Goal: Task Accomplishment & Management: Use online tool/utility

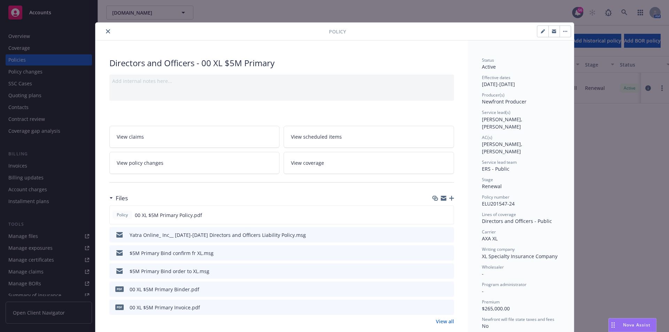
scroll to position [21, 0]
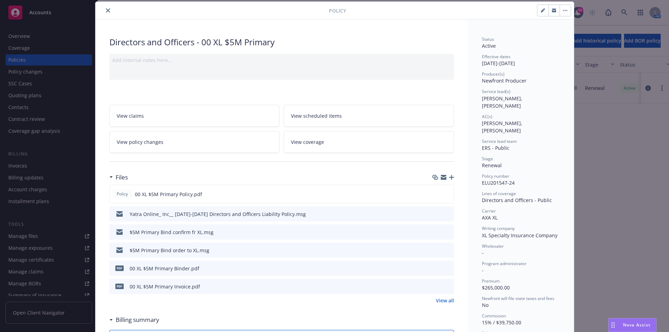
click at [106, 10] on icon "close" at bounding box center [108, 10] width 4 height 4
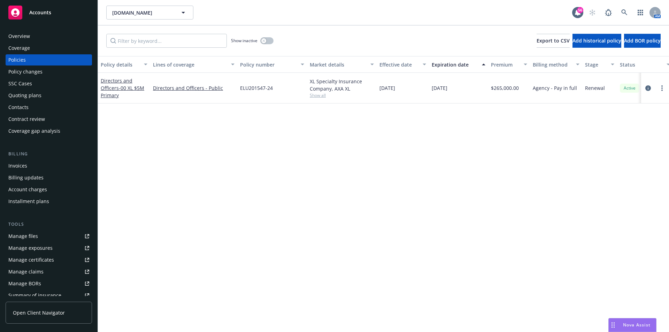
click at [647, 15] on div "AM" at bounding box center [622, 13] width 75 height 14
click at [642, 14] on icon "button" at bounding box center [640, 13] width 5 height 6
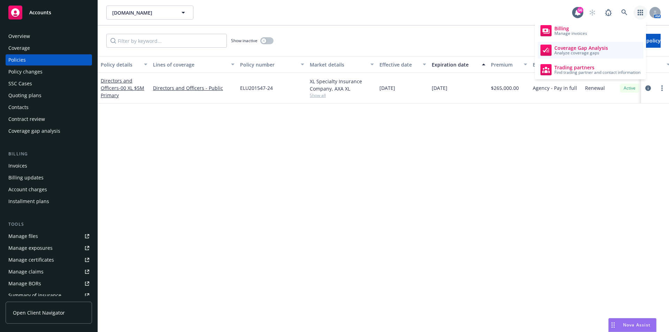
click at [563, 53] on span "Analyze coverage gaps" at bounding box center [581, 53] width 54 height 4
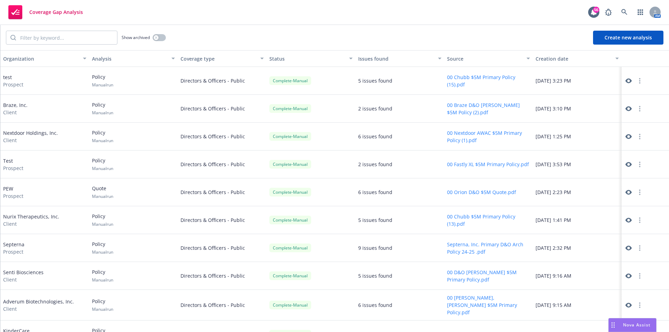
click at [620, 38] on button "Create new analysis" at bounding box center [628, 38] width 70 height 14
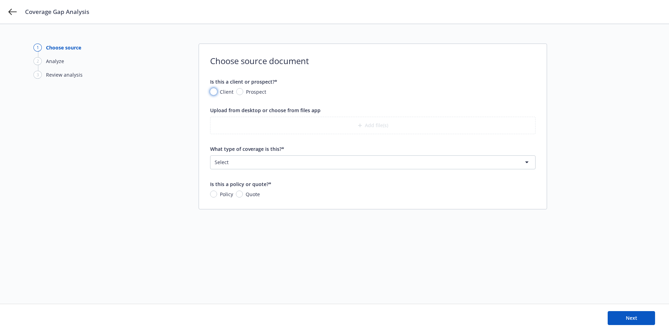
click at [213, 92] on input "Client" at bounding box center [213, 91] width 7 height 7
radio input "true"
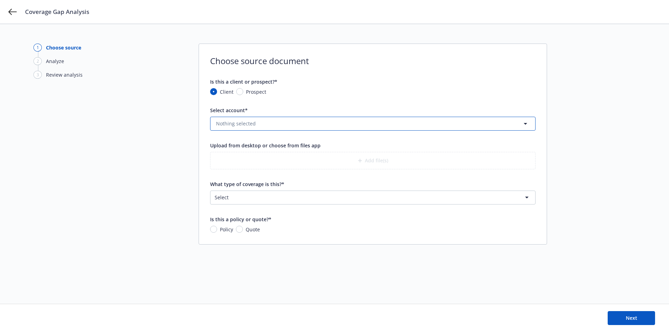
click at [265, 127] on button "Nothing selected" at bounding box center [372, 124] width 325 height 14
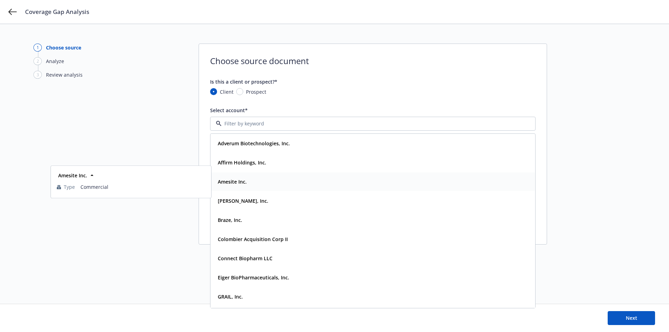
click at [243, 183] on strong "Amesite Inc." at bounding box center [232, 181] width 29 height 7
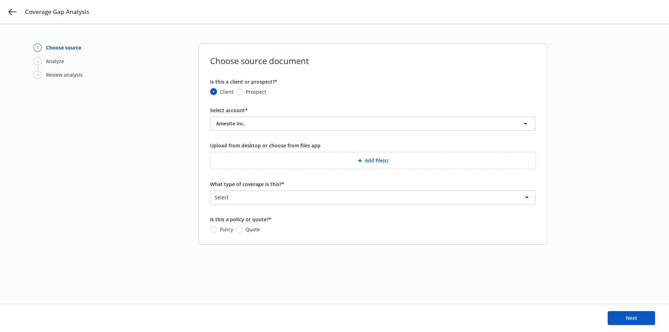
click at [290, 195] on html "Coverage Gap Analysis 1 Choose source 2 Analyze 3 Review analysis Choose source…" at bounding box center [334, 166] width 669 height 332
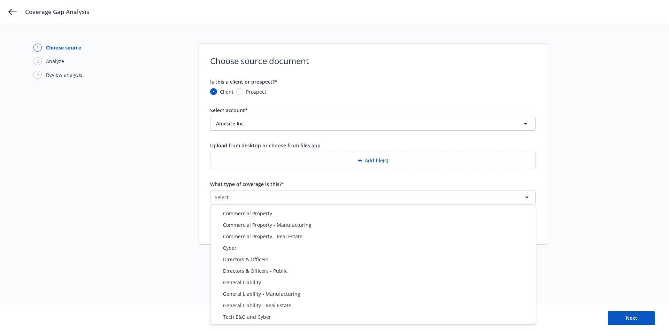
select select "DIRECTORS_AND_OFFICERS_PUBLIC"
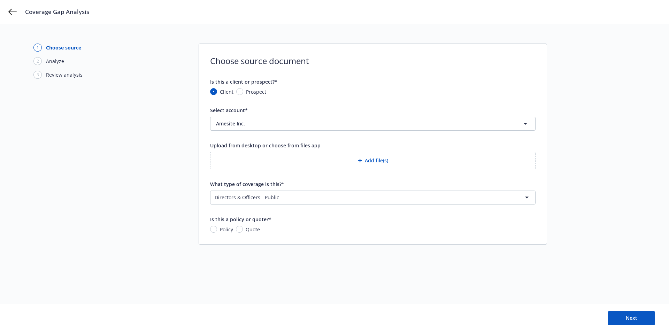
click at [366, 157] on button "Add file(s)" at bounding box center [372, 160] width 325 height 17
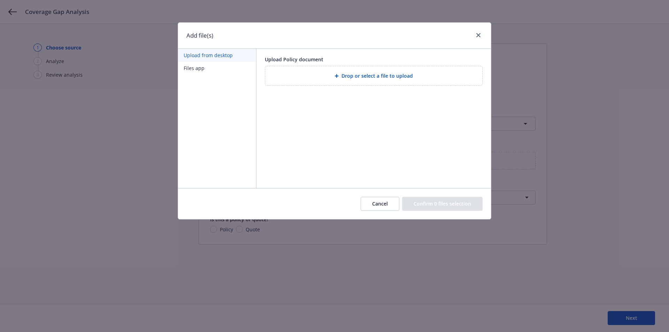
click at [200, 70] on button "Files app" at bounding box center [217, 68] width 78 height 13
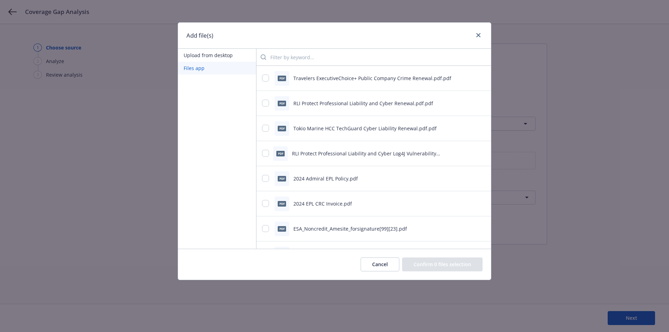
click at [309, 52] on input "search" at bounding box center [375, 57] width 219 height 14
type input "dire"
click at [227, 52] on button "Upload from desktop" at bounding box center [217, 55] width 78 height 13
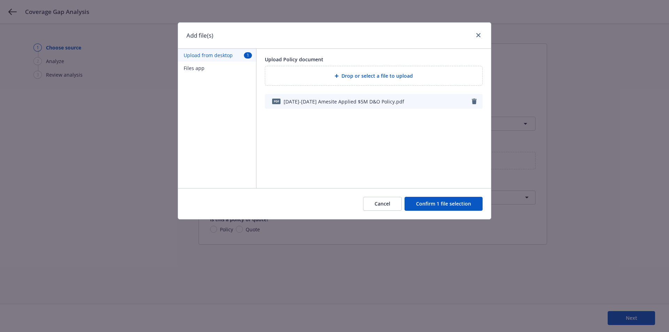
click at [444, 206] on button "Confirm 1 file selection" at bounding box center [443, 204] width 78 height 14
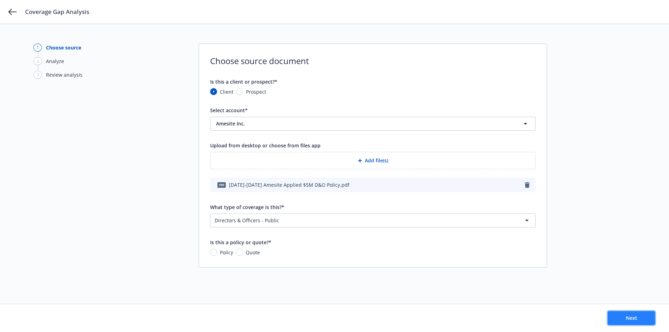
click at [640, 325] on button "Next" at bounding box center [631, 318] width 47 height 14
click at [213, 252] on input "Policy" at bounding box center [213, 252] width 7 height 7
radio input "true"
click at [636, 316] on span "Next" at bounding box center [631, 318] width 11 height 7
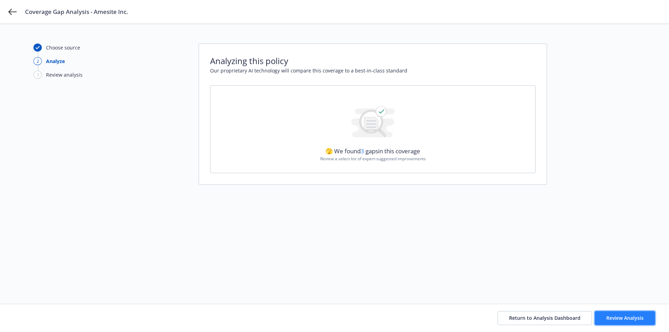
click at [638, 316] on span "Review Analysis" at bounding box center [624, 318] width 37 height 7
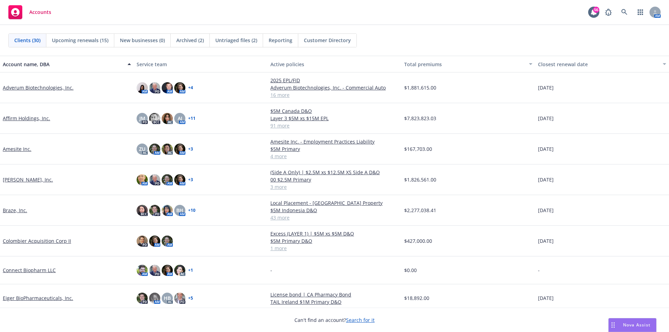
scroll to position [35, 0]
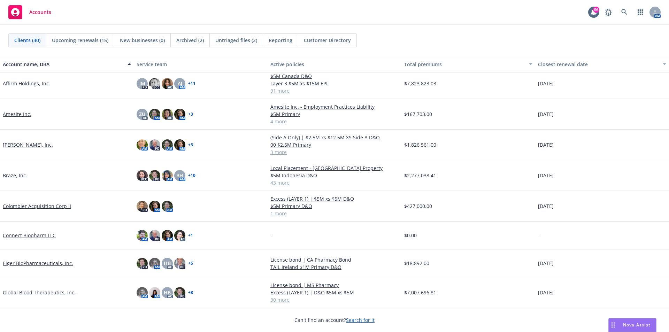
click at [23, 113] on link "Amesite Inc." at bounding box center [17, 113] width 29 height 7
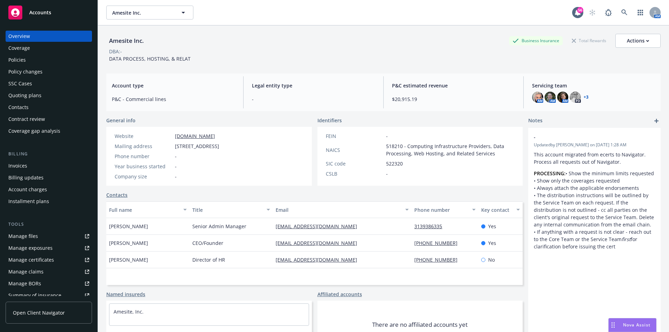
click at [20, 60] on div "Policies" at bounding box center [16, 59] width 17 height 11
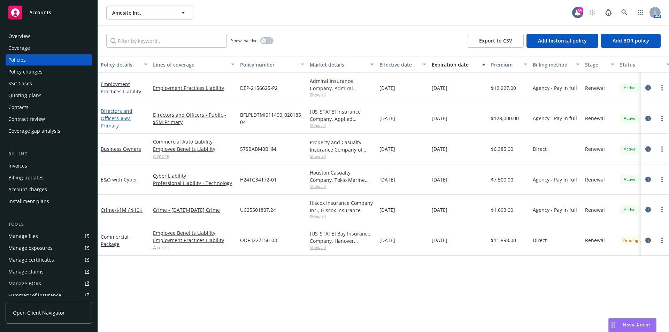
click at [119, 118] on span "- $5M Primary" at bounding box center [116, 122] width 30 height 14
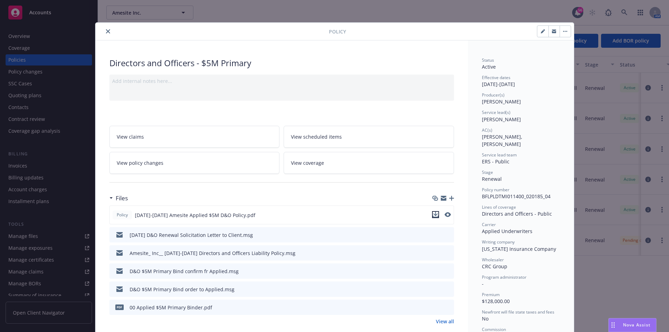
click at [433, 214] on icon "download file" at bounding box center [436, 215] width 6 height 6
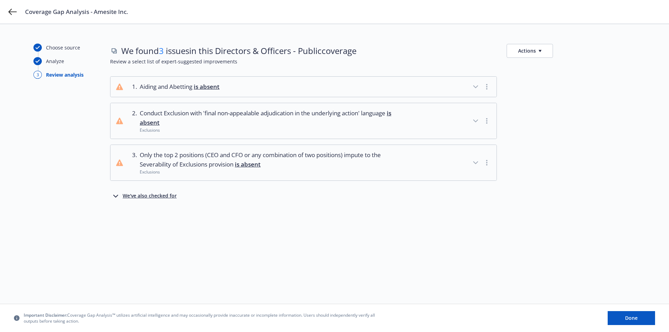
click at [475, 86] on icon "button" at bounding box center [475, 87] width 8 height 8
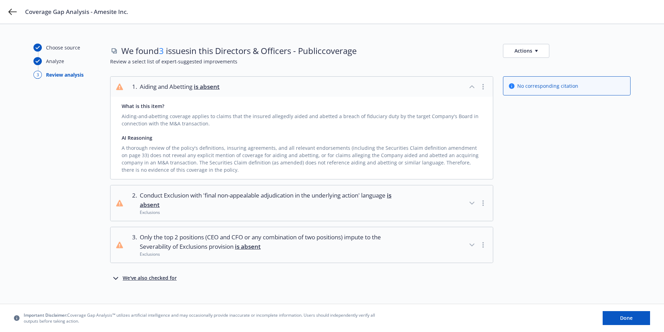
click at [473, 86] on icon "button" at bounding box center [472, 87] width 8 height 8
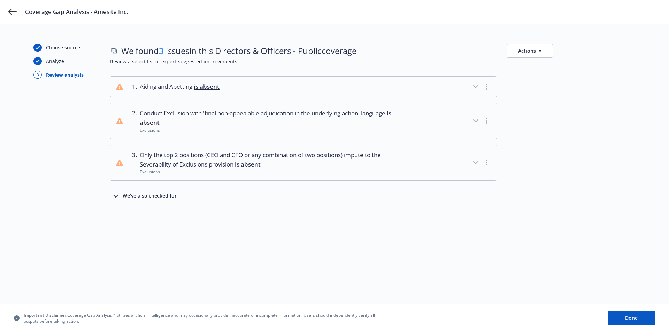
click at [136, 195] on div "We've also checked for" at bounding box center [150, 196] width 54 height 8
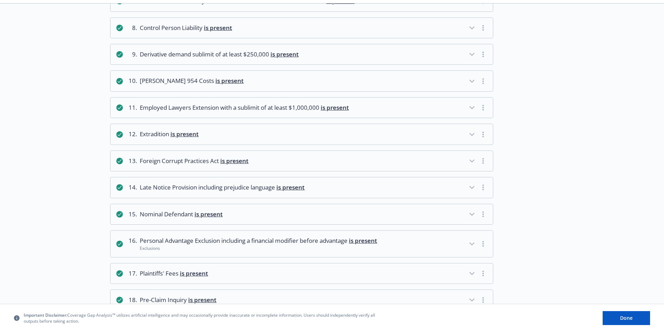
scroll to position [348, 0]
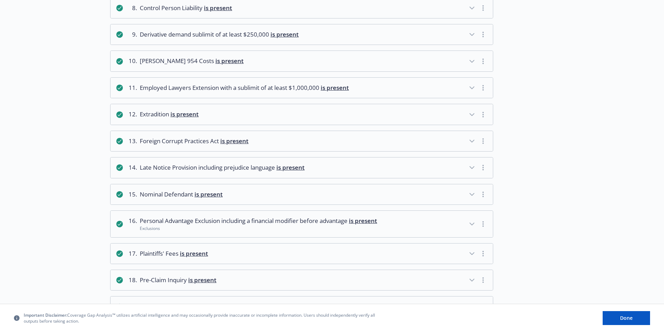
click at [468, 167] on icon "button" at bounding box center [472, 167] width 8 height 8
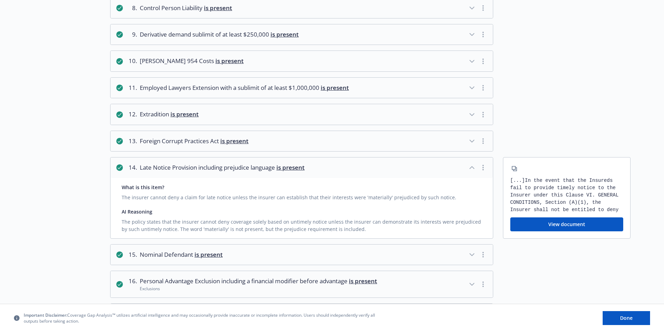
click at [577, 221] on button "View document" at bounding box center [566, 224] width 113 height 14
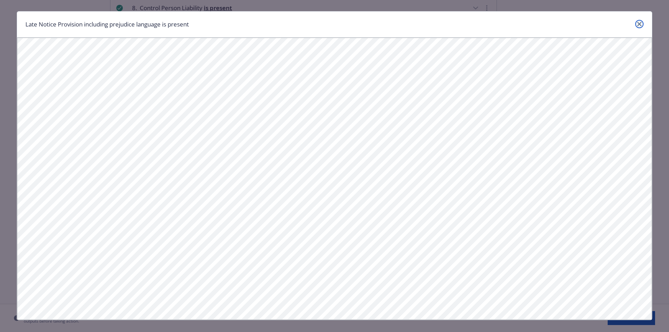
click at [635, 25] on link "close" at bounding box center [639, 24] width 8 height 8
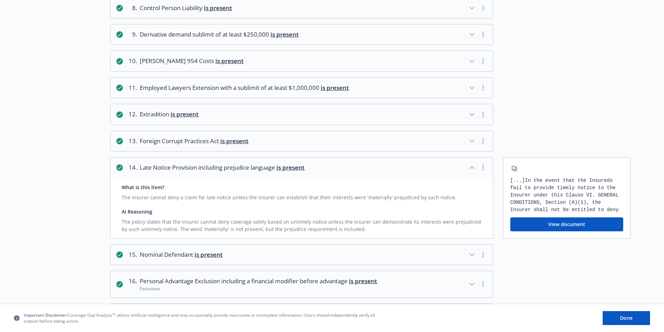
click at [468, 90] on icon "button" at bounding box center [472, 88] width 8 height 8
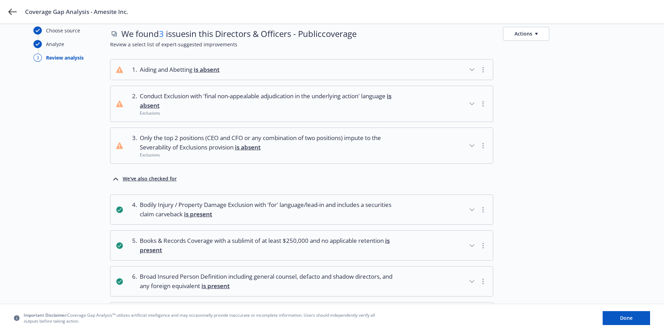
scroll to position [0, 0]
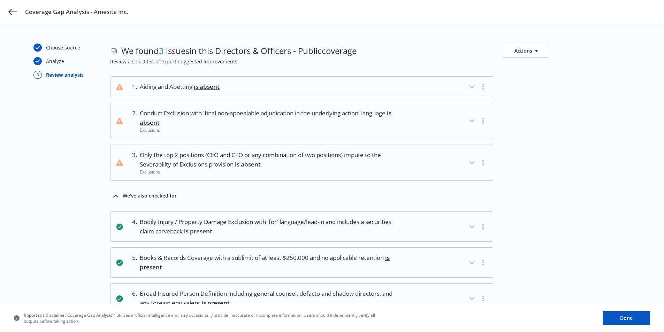
click at [473, 87] on icon "button" at bounding box center [472, 87] width 8 height 8
